Goal: Obtain resource: Obtain resource

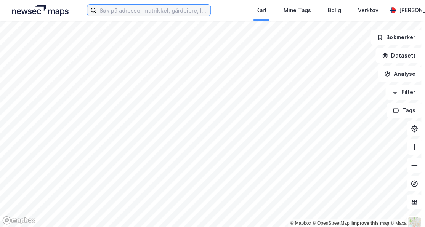
click at [172, 10] on input at bounding box center [153, 10] width 114 height 11
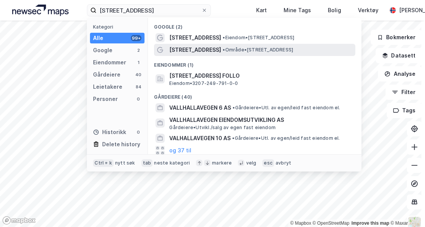
click at [211, 47] on span "[STREET_ADDRESS]" at bounding box center [195, 49] width 52 height 9
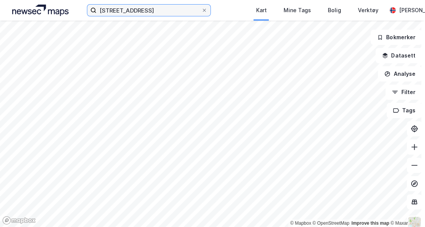
click at [187, 9] on input "[STREET_ADDRESS]" at bounding box center [148, 10] width 105 height 11
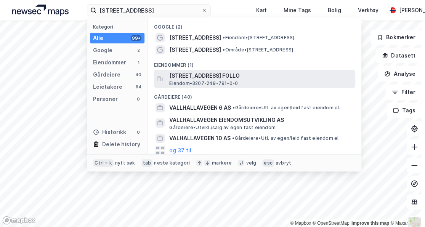
click at [229, 78] on span "[STREET_ADDRESS] FOLLO" at bounding box center [260, 75] width 183 height 9
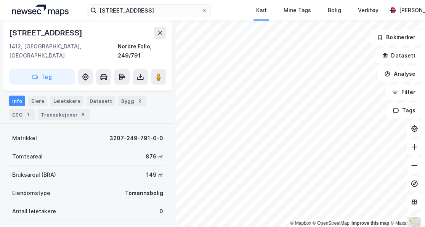
scroll to position [51, 0]
click at [39, 96] on div "Eiere" at bounding box center [37, 100] width 19 height 11
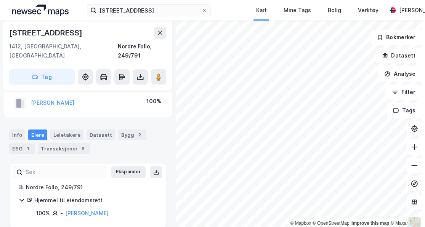
scroll to position [4, 0]
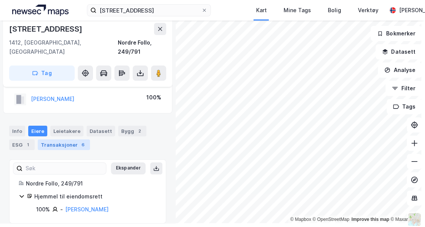
click at [62, 139] on div "Transaksjoner 6" at bounding box center [64, 144] width 52 height 11
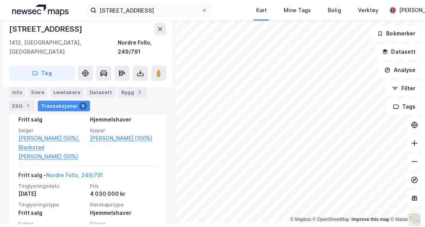
scroll to position [236, 0]
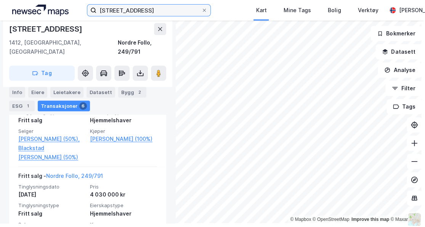
click at [161, 9] on input "[STREET_ADDRESS]" at bounding box center [148, 10] width 105 height 11
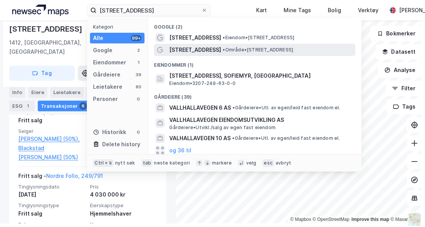
click at [249, 51] on span "• Område • [STREET_ADDRESS]" at bounding box center [258, 50] width 70 height 6
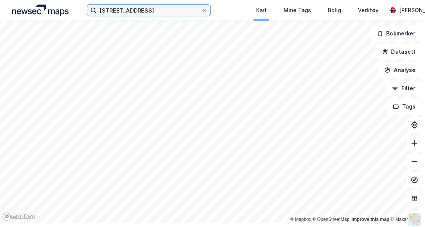
click at [179, 8] on input "[STREET_ADDRESS]" at bounding box center [148, 10] width 105 height 11
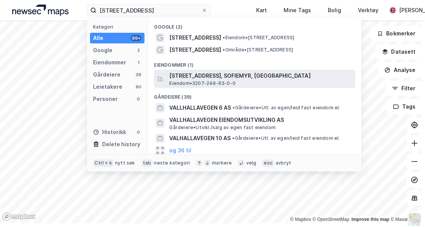
click at [238, 78] on span "[STREET_ADDRESS], SOFIEMYR, [GEOGRAPHIC_DATA]" at bounding box center [260, 75] width 183 height 9
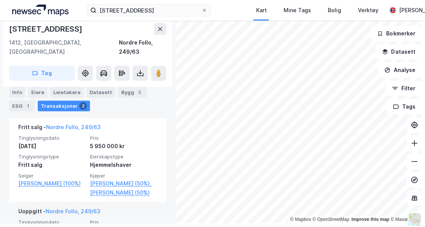
scroll to position [178, 0]
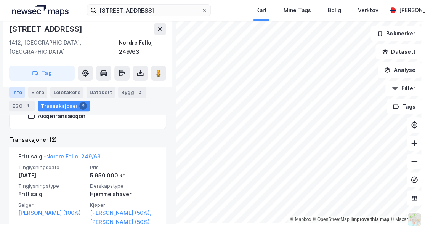
click at [21, 92] on div "Info" at bounding box center [17, 92] width 16 height 11
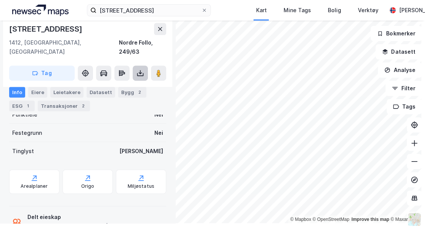
click at [141, 68] on button at bounding box center [140, 73] width 15 height 15
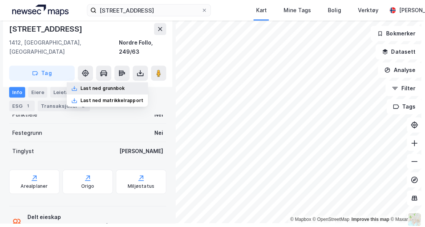
click at [120, 85] on div "Last ned grunnbok" at bounding box center [102, 88] width 44 height 6
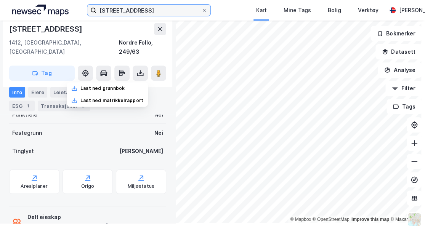
click at [150, 14] on input "[STREET_ADDRESS]" at bounding box center [148, 10] width 105 height 11
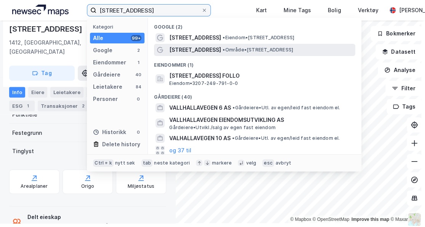
type input "[STREET_ADDRESS]"
click at [239, 49] on span "• Område • [STREET_ADDRESS]" at bounding box center [258, 50] width 70 height 6
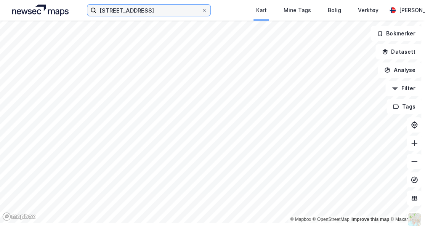
click at [162, 11] on input "[STREET_ADDRESS]" at bounding box center [148, 10] width 105 height 11
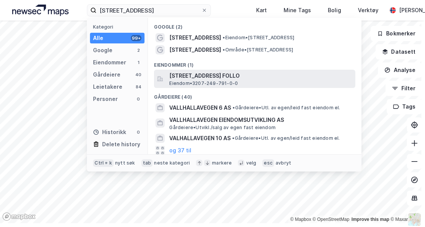
click at [265, 76] on span "[STREET_ADDRESS] FOLLO" at bounding box center [260, 75] width 183 height 9
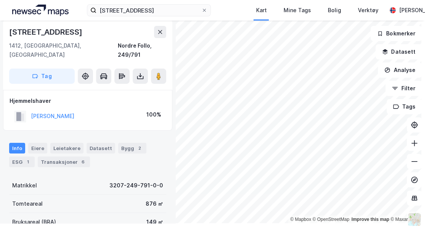
scroll to position [148, 0]
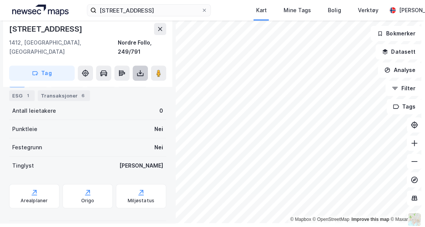
click at [139, 70] on button at bounding box center [140, 73] width 15 height 15
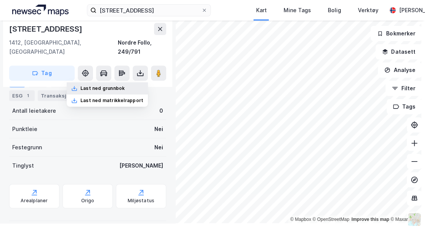
click at [127, 83] on div "Last ned grunnbok" at bounding box center [107, 88] width 81 height 12
